Goal: Task Accomplishment & Management: Manage account settings

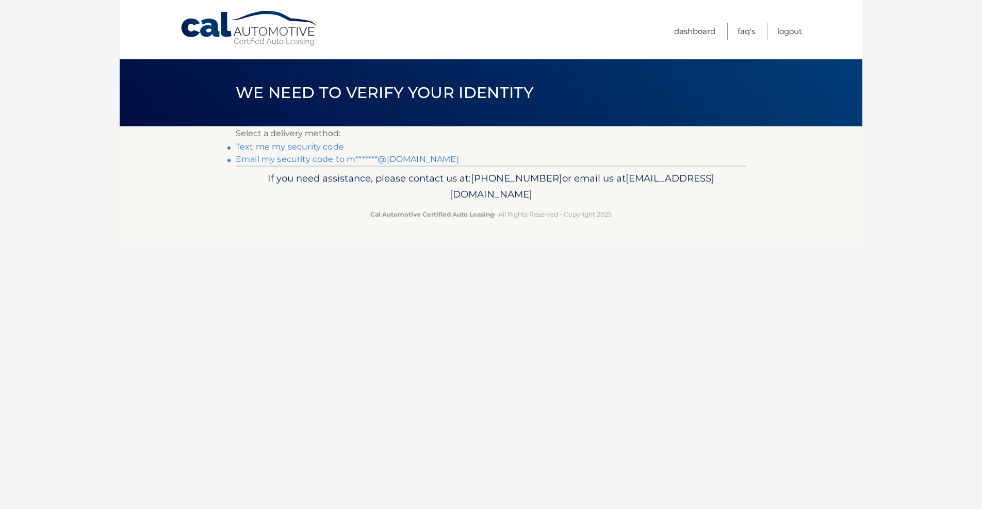
click at [315, 145] on link "Text me my security code" at bounding box center [290, 147] width 108 height 10
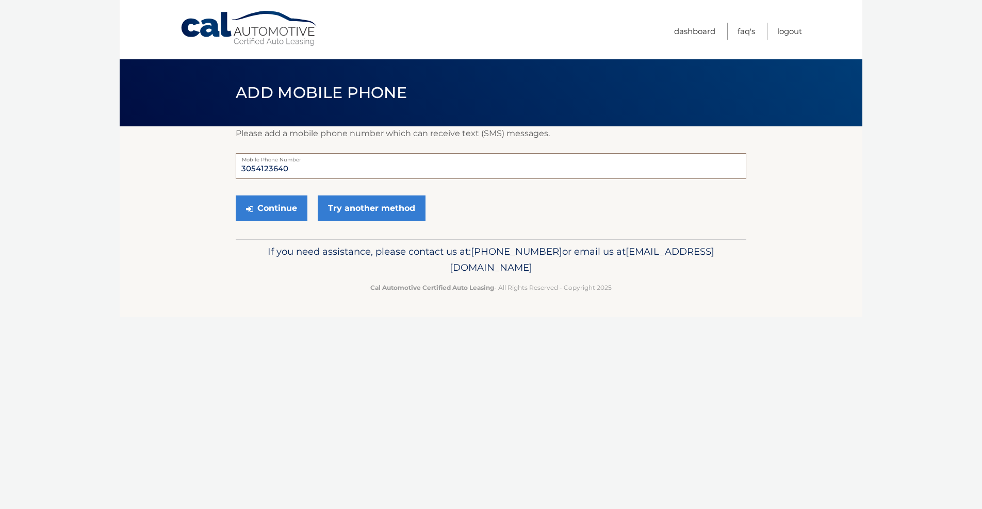
click at [264, 172] on input "3054123640" at bounding box center [491, 166] width 511 height 26
type input "9546736874"
click at [285, 209] on button "Continue" at bounding box center [272, 209] width 72 height 26
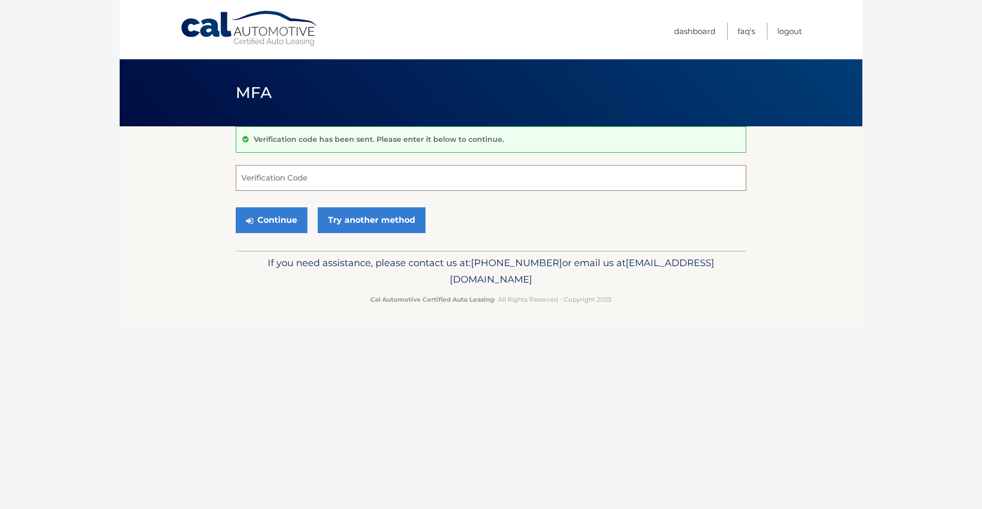
click at [282, 176] on input "Verification Code" at bounding box center [491, 178] width 511 height 26
type input "187034"
click at [271, 220] on button "Continue" at bounding box center [272, 220] width 72 height 26
click at [359, 222] on link "Try another method" at bounding box center [372, 220] width 108 height 26
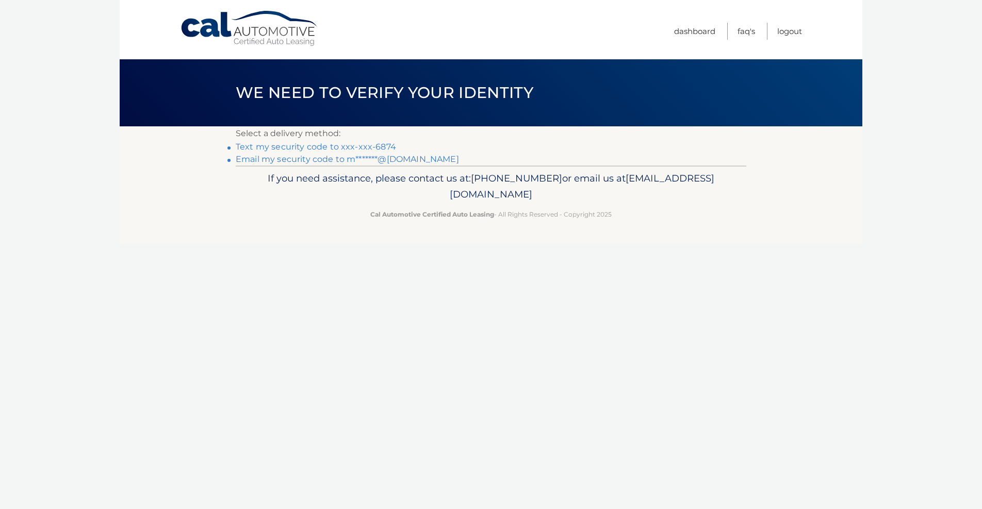
click at [295, 145] on link "Text my security code to xxx-xxx-6874" at bounding box center [316, 147] width 160 height 10
click at [379, 162] on link "Email my security code to m*******@yahoo.com" at bounding box center [347, 159] width 223 height 10
click at [784, 31] on link "Logout" at bounding box center [789, 31] width 25 height 17
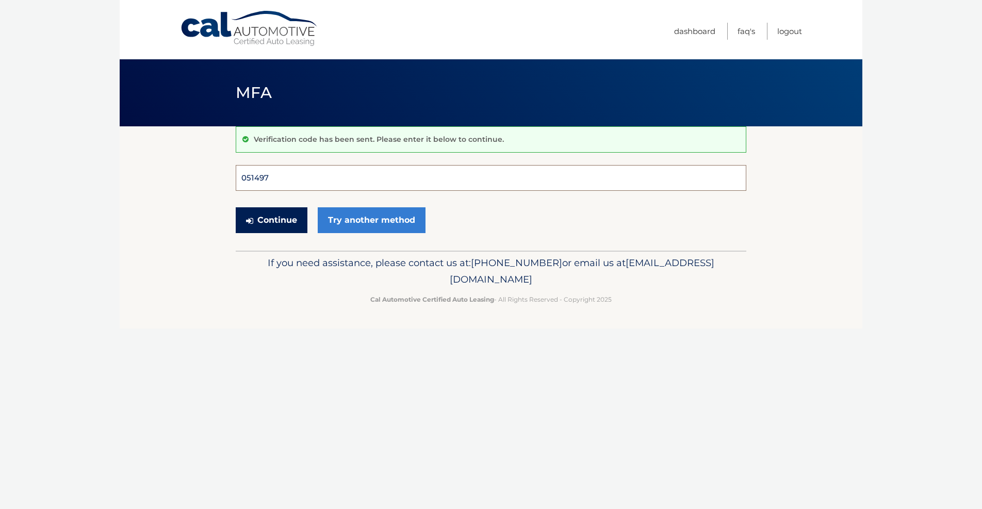
type input "051497"
click at [271, 220] on button "Continue" at bounding box center [272, 220] width 72 height 26
click at [265, 226] on button "Continue" at bounding box center [272, 220] width 72 height 26
